Goal: Task Accomplishment & Management: Complete application form

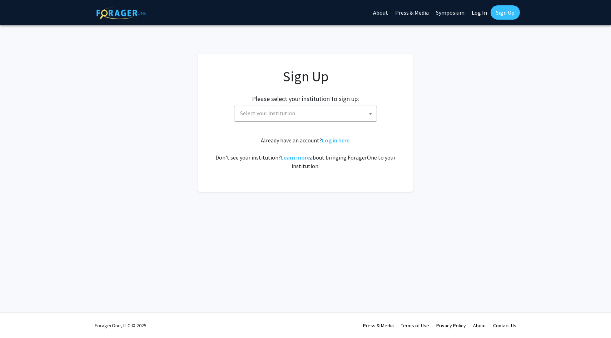
click at [348, 120] on span "Select your institution" at bounding box center [306, 113] width 139 height 15
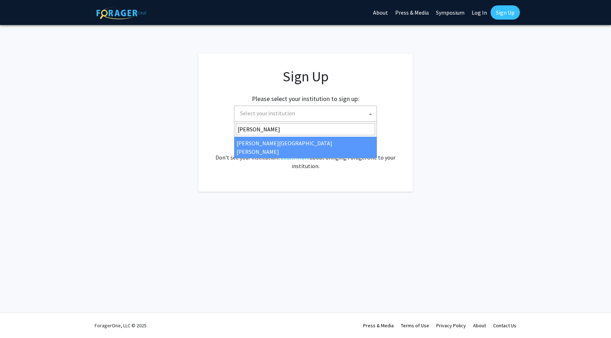
type input "john"
select select "1"
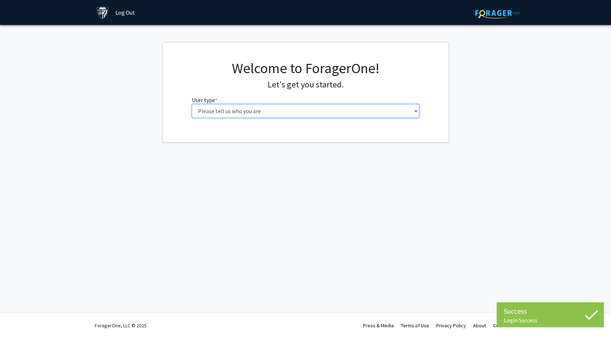
click at [291, 111] on select "Please tell us who you are Undergraduate Student Master's Student Doctoral Cand…" at bounding box center [306, 111] width 228 height 14
select select "3: doc"
click at [192, 104] on select "Please tell us who you are Undergraduate Student Master's Student Doctoral Cand…" at bounding box center [306, 111] width 228 height 14
click at [293, 118] on select "Please tell us who you are Undergraduate Student Master's Student Doctoral Cand…" at bounding box center [306, 111] width 228 height 14
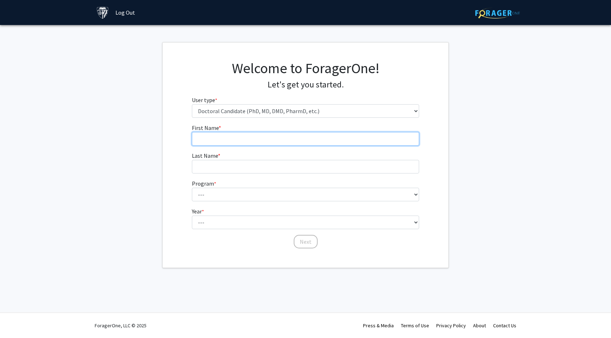
click at [236, 143] on input "First Name * required" at bounding box center [306, 139] width 228 height 14
type input "[PERSON_NAME]"
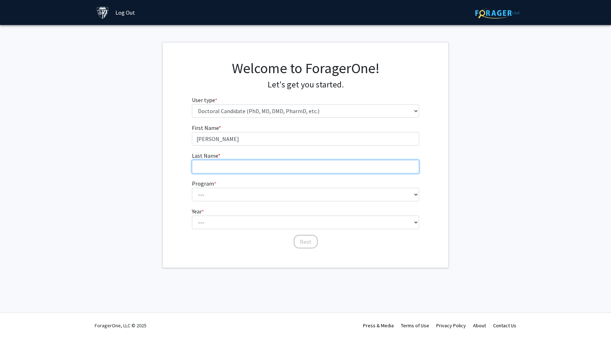
type input "[PERSON_NAME]"
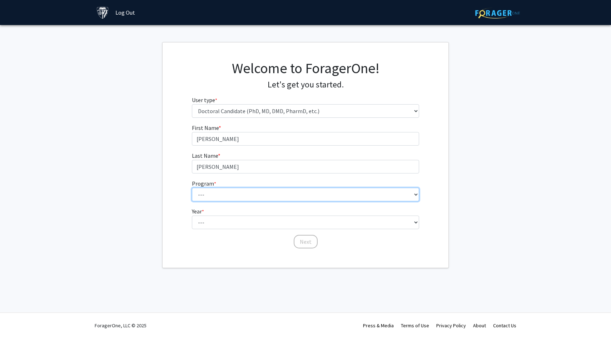
click at [221, 191] on select "--- Adult-Gerontological Acute Care Nurse Practitioner Adult-Gerontological Cri…" at bounding box center [306, 195] width 228 height 14
select select "74: 76"
click at [192, 188] on select "--- Adult-Gerontological Acute Care Nurse Practitioner Adult-Gerontological Cri…" at bounding box center [306, 195] width 228 height 14
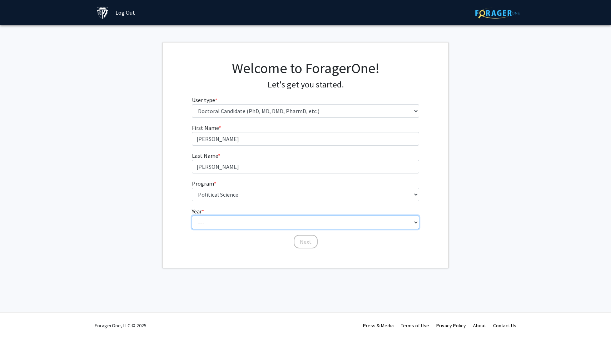
click at [220, 221] on select "--- First Year Second Year Third Year Fourth Year Fifth Year Sixth Year Seventh…" at bounding box center [306, 223] width 228 height 14
select select "1: first_year"
click at [192, 216] on select "--- First Year Second Year Third Year Fourth Year Fifth Year Sixth Year Seventh…" at bounding box center [306, 223] width 228 height 14
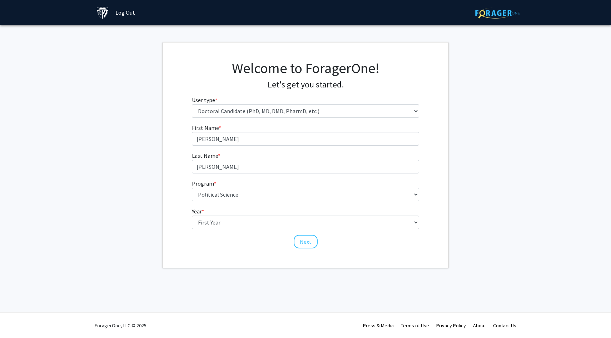
click at [252, 249] on div "Welcome to ForagerOne! Let's get you started. User type * required Please tell …" at bounding box center [306, 155] width 286 height 225
click at [303, 245] on button "Next" at bounding box center [306, 242] width 24 height 14
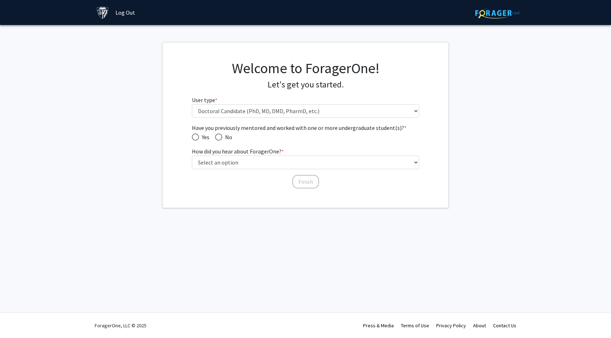
click at [195, 137] on span "Have you previously mentored and worked with one or more undergraduate student(…" at bounding box center [195, 137] width 7 height 7
click at [195, 137] on input "Yes" at bounding box center [195, 137] width 7 height 7
radio input "true"
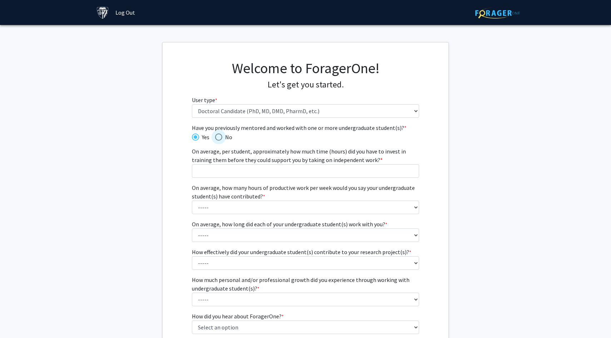
click at [217, 137] on span "Have you previously mentored and worked with one or more undergraduate student(…" at bounding box center [218, 137] width 7 height 7
click at [217, 137] on input "No" at bounding box center [218, 137] width 7 height 7
radio input "true"
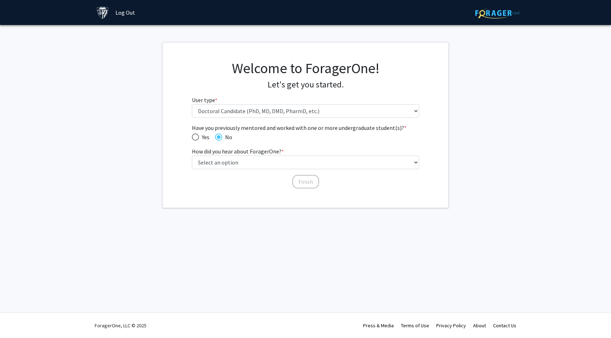
click at [187, 149] on div "Have you previously mentored and worked with one or more undergraduate student(…" at bounding box center [305, 157] width 238 height 66
click at [211, 160] on select "Select an option Peer/student recommendation Faculty/staff recommendation Unive…" at bounding box center [306, 163] width 228 height 14
select select "3: university_website"
click at [192, 156] on select "Select an option Peer/student recommendation Faculty/staff recommendation Unive…" at bounding box center [306, 163] width 228 height 14
click at [298, 185] on button "Finish" at bounding box center [305, 182] width 27 height 14
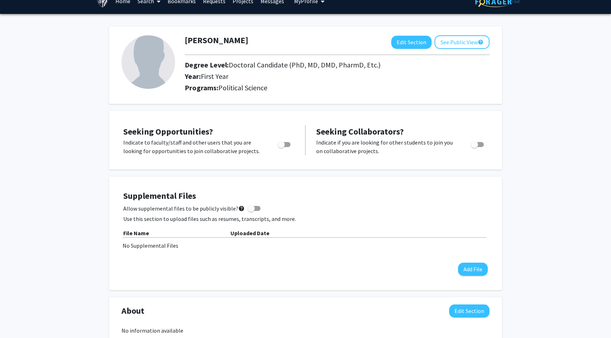
scroll to position [14, 0]
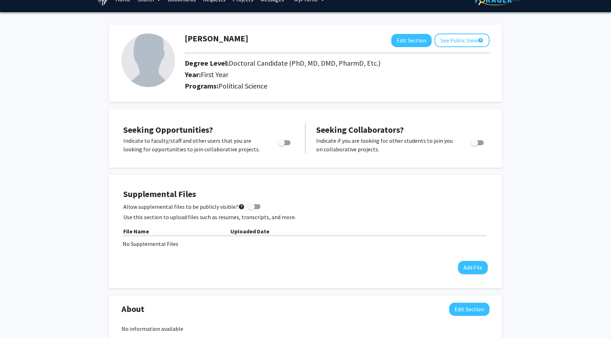
click at [289, 144] on span "Toggle" at bounding box center [284, 142] width 13 height 5
click at [281, 145] on input "Are you actively seeking opportunities?" at bounding box center [281, 145] width 0 height 0
checkbox input "true"
click at [240, 142] on p "Indicate to faculty/staff and other users that you are looking for opportunitie…" at bounding box center [193, 144] width 141 height 17
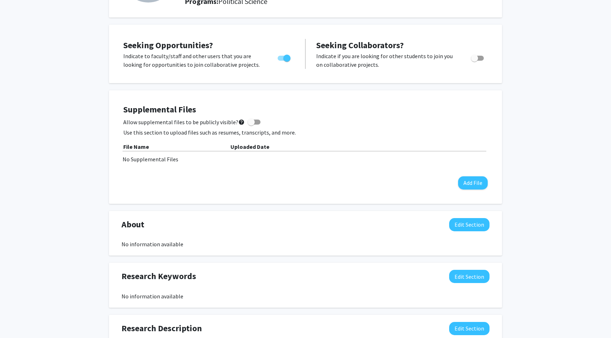
scroll to position [101, 0]
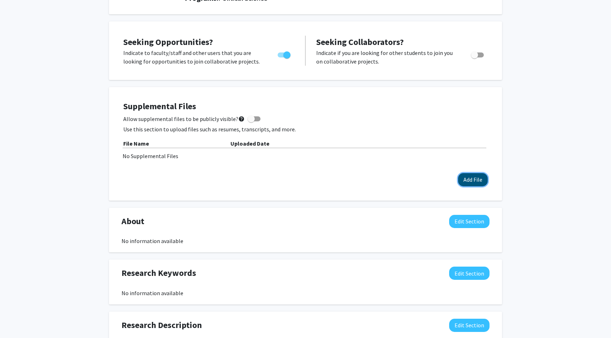
click at [463, 181] on button "Add File" at bounding box center [473, 179] width 30 height 13
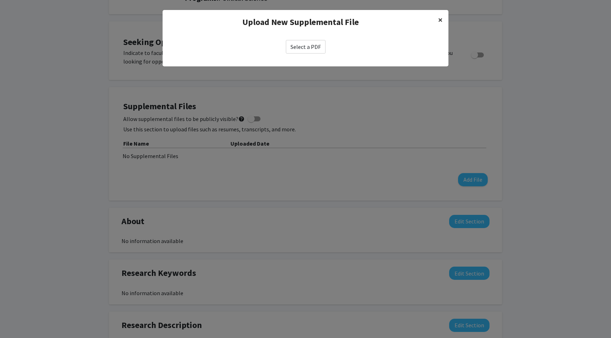
click at [440, 21] on span "×" at bounding box center [440, 19] width 5 height 11
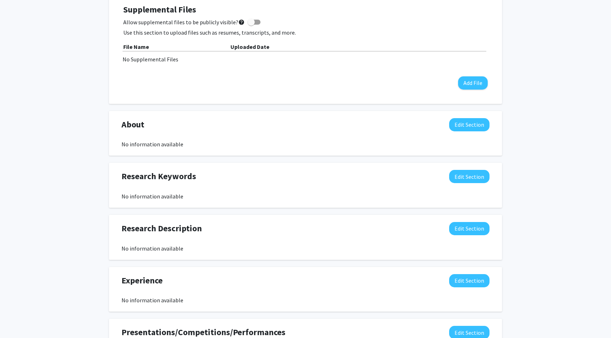
scroll to position [0, 0]
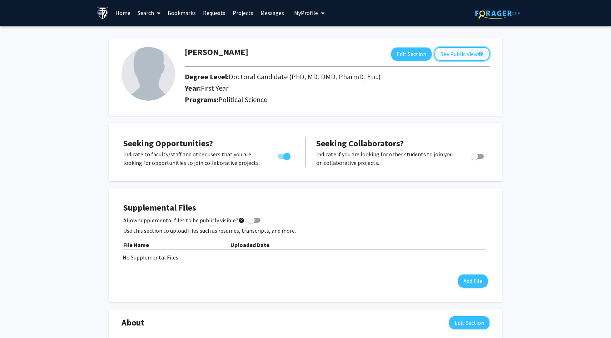
click at [448, 59] on button "See Public View help" at bounding box center [461, 54] width 55 height 14
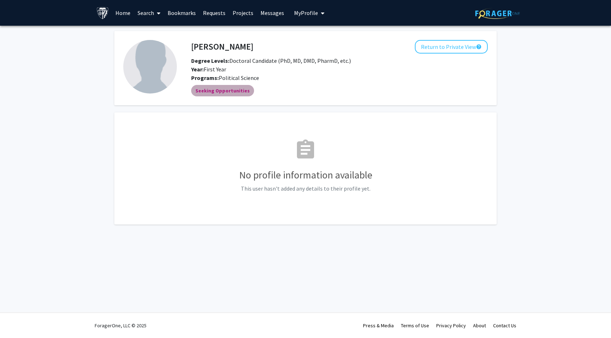
click at [236, 89] on mat-chip "Seeking Opportunities" at bounding box center [222, 90] width 63 height 11
click at [450, 52] on button "Return to Private View help" at bounding box center [451, 47] width 73 height 14
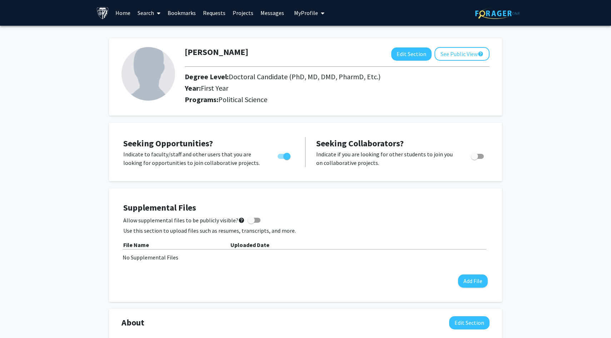
click at [129, 16] on link "Home" at bounding box center [123, 12] width 22 height 25
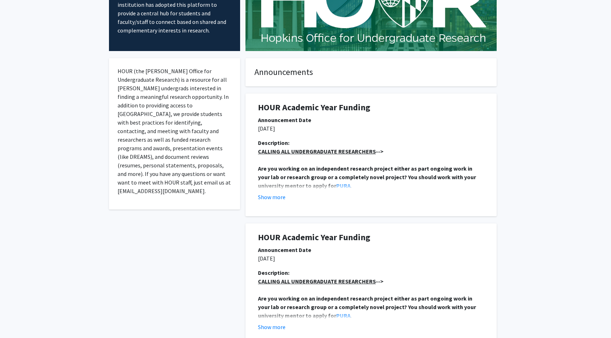
scroll to position [87, 0]
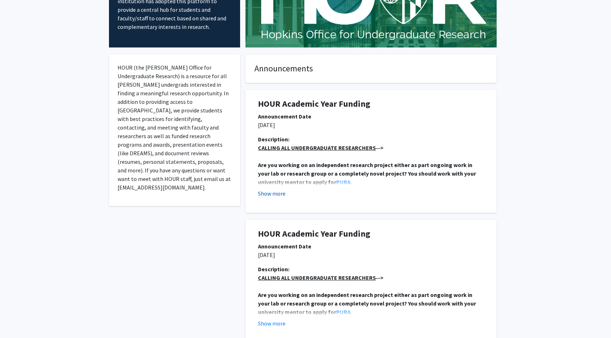
click at [269, 193] on button "Show more" at bounding box center [272, 193] width 28 height 9
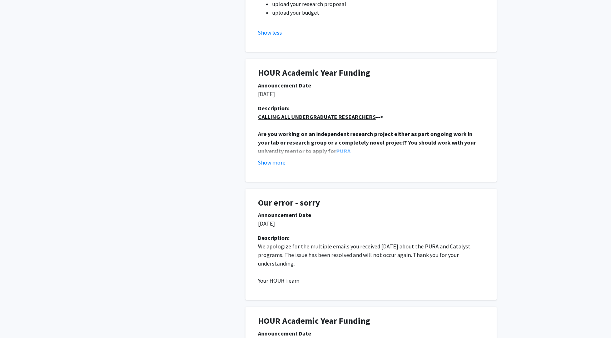
scroll to position [0, 0]
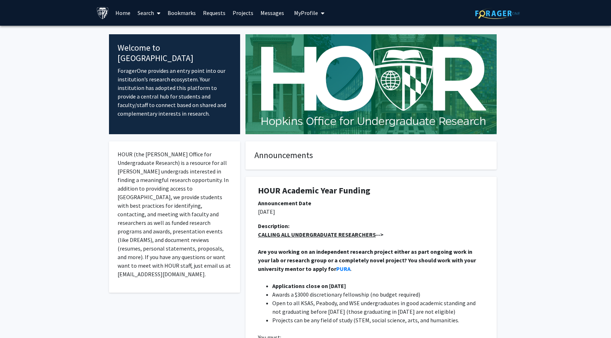
click at [219, 14] on link "Requests" at bounding box center [214, 12] width 30 height 25
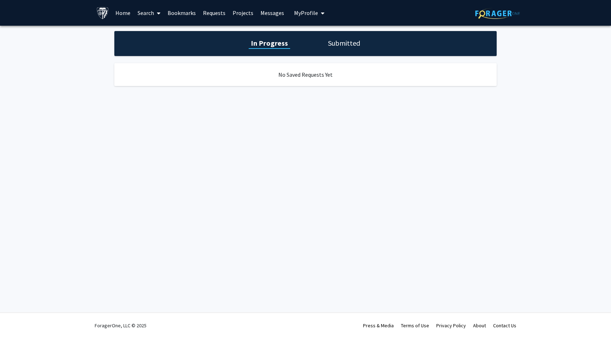
click at [241, 14] on link "Projects" at bounding box center [243, 12] width 28 height 25
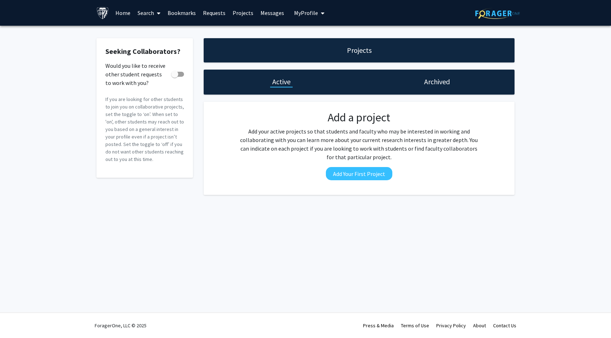
click at [153, 19] on link "Search" at bounding box center [149, 12] width 30 height 25
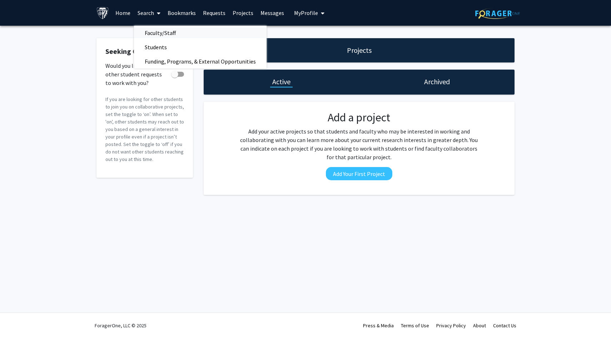
click at [152, 31] on span "Faculty/Staff" at bounding box center [160, 33] width 53 height 14
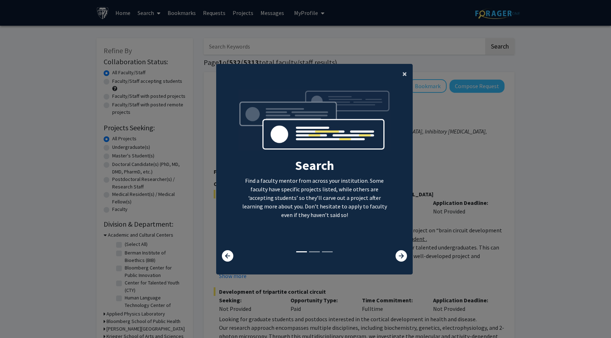
click at [403, 73] on span "×" at bounding box center [404, 73] width 5 height 11
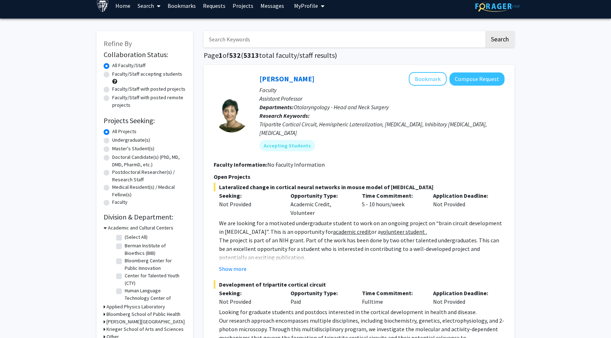
scroll to position [9, 0]
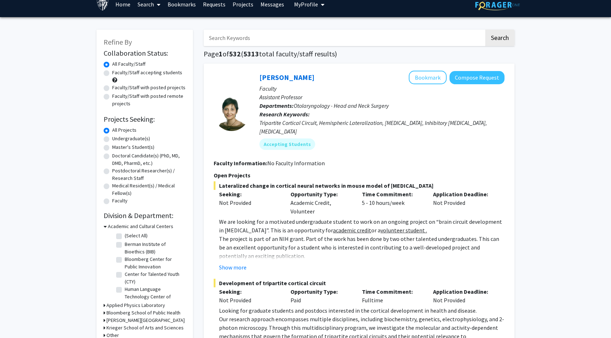
click at [112, 156] on label "Doctoral Candidate(s) (PhD, MD, DMD, PharmD, etc.)" at bounding box center [149, 159] width 74 height 15
click at [112, 156] on input "Doctoral Candidate(s) (PhD, MD, DMD, PharmD, etc.)" at bounding box center [114, 154] width 5 height 5
radio input "true"
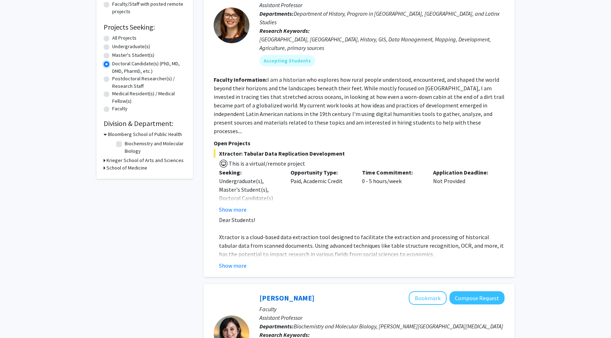
scroll to position [103, 0]
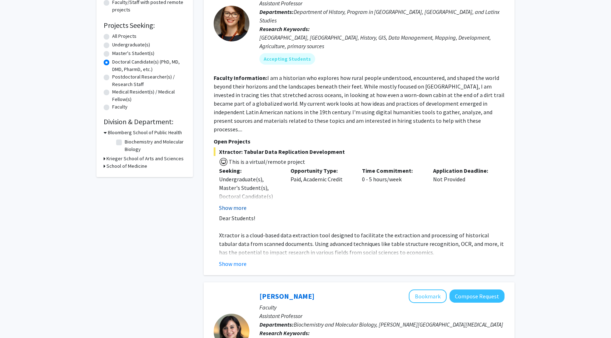
click at [231, 204] on button "Show more" at bounding box center [233, 208] width 28 height 9
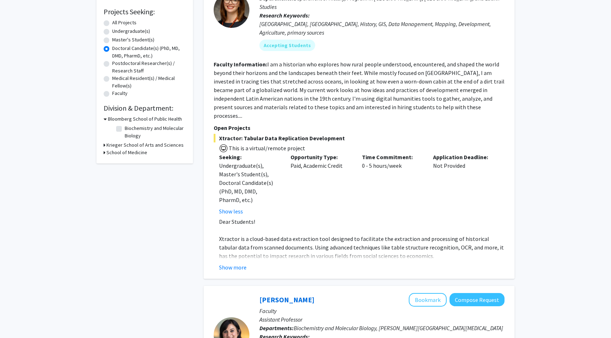
scroll to position [120, 0]
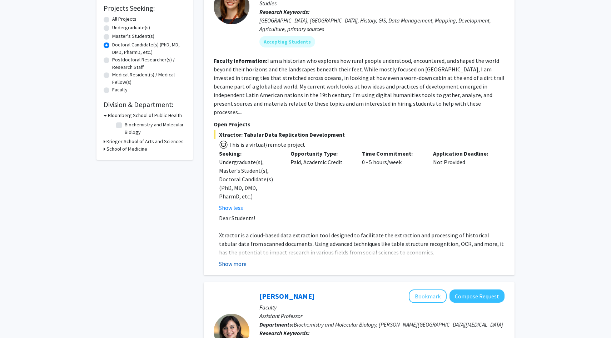
click at [227, 260] on button "Show more" at bounding box center [233, 264] width 28 height 9
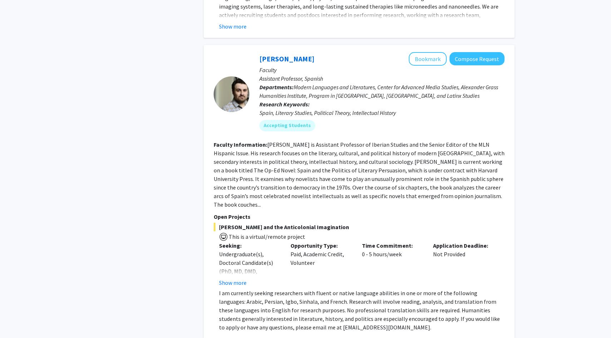
scroll to position [1151, 0]
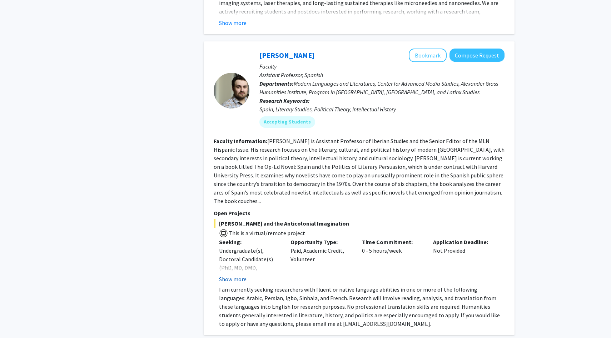
click at [228, 275] on button "Show more" at bounding box center [233, 279] width 28 height 9
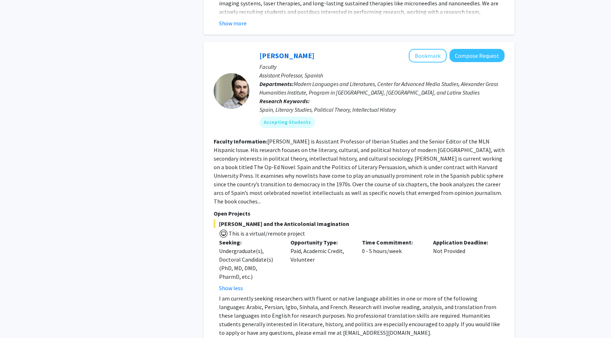
scroll to position [1151, 0]
click at [422, 49] on button "Bookmark" at bounding box center [428, 56] width 38 height 14
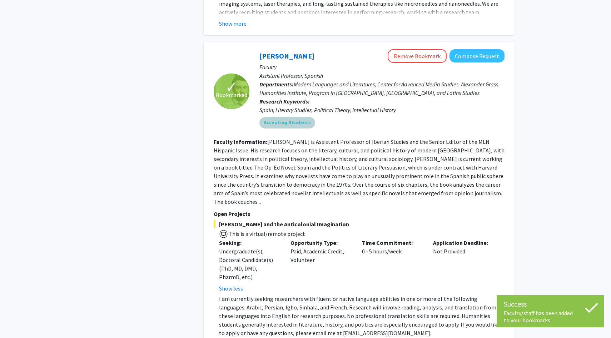
click at [340, 116] on div "Accepting Students" at bounding box center [382, 123] width 248 height 14
click at [294, 51] on link "[PERSON_NAME]" at bounding box center [286, 55] width 55 height 9
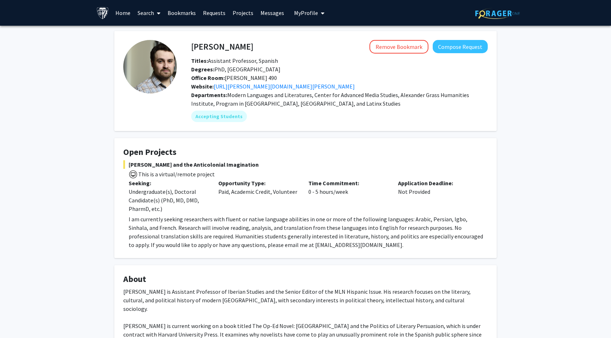
click at [318, 56] on div "Titles: Assistant Professor, Spanish" at bounding box center [339, 60] width 307 height 9
click at [252, 15] on link "Projects" at bounding box center [243, 12] width 28 height 25
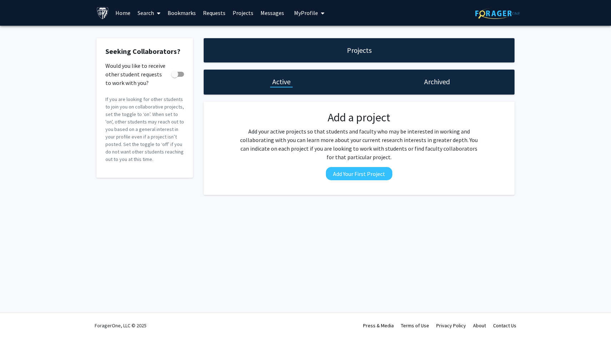
click at [412, 86] on div "Archived" at bounding box center [436, 82] width 155 height 25
click at [154, 14] on span at bounding box center [157, 13] width 6 height 25
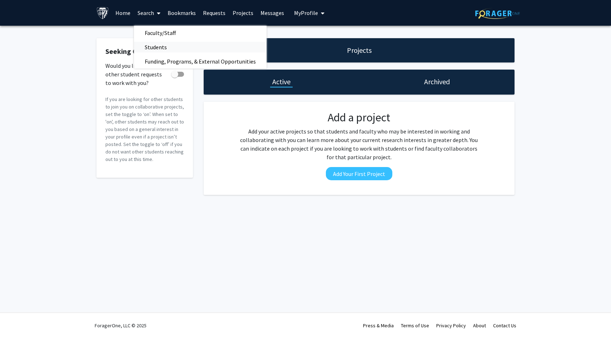
click at [156, 46] on span "Students" at bounding box center [156, 47] width 44 height 14
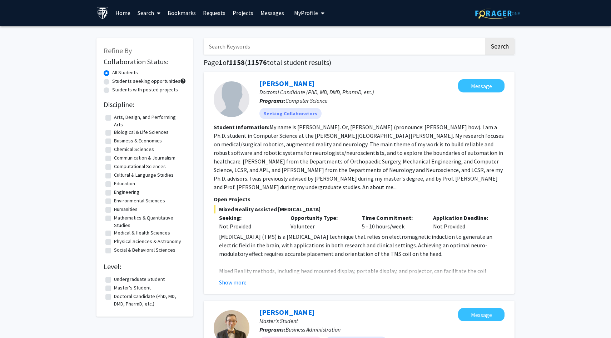
click at [157, 16] on span at bounding box center [157, 13] width 6 height 25
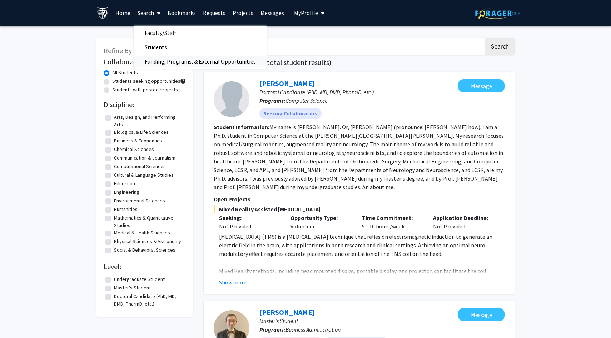
click at [163, 59] on span "Funding, Programs, & External Opportunities" at bounding box center [200, 61] width 133 height 14
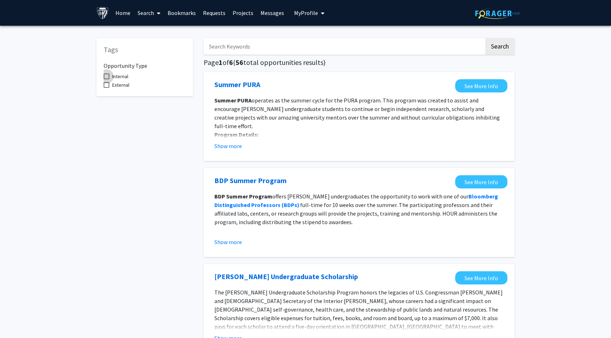
click at [106, 79] on span at bounding box center [107, 77] width 6 height 6
click at [106, 79] on input "Internal" at bounding box center [106, 79] width 0 height 0
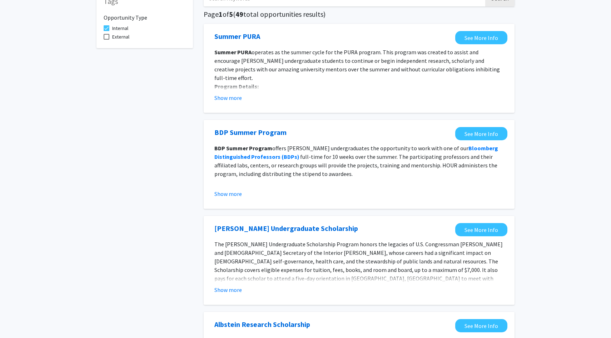
scroll to position [18, 0]
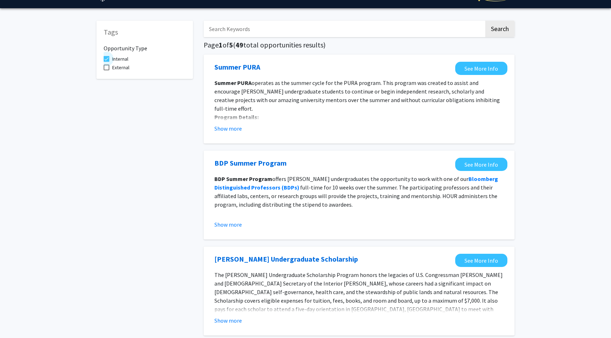
click at [110, 59] on label "Internal" at bounding box center [116, 59] width 25 height 9
click at [106, 62] on input "Internal" at bounding box center [106, 62] width 0 height 0
checkbox input "false"
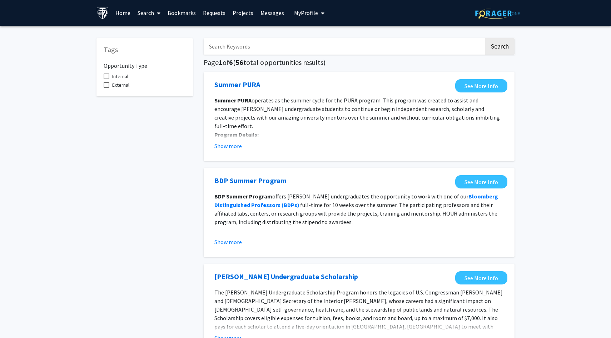
click at [227, 42] on input "Search Keywords" at bounding box center [344, 46] width 280 height 16
click at [485, 38] on button "Search" at bounding box center [499, 46] width 29 height 16
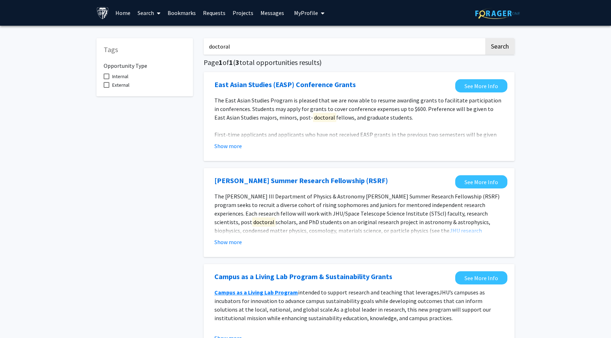
click at [215, 48] on input "doctoral" at bounding box center [344, 46] width 280 height 16
type input "master"
click at [485, 38] on button "Search" at bounding box center [499, 46] width 29 height 16
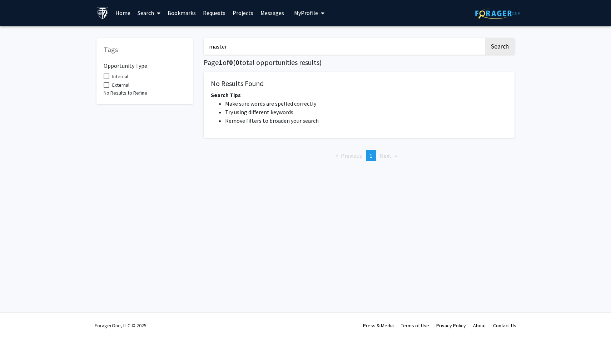
click at [128, 15] on link "Home" at bounding box center [123, 12] width 22 height 25
